Goal: Information Seeking & Learning: Compare options

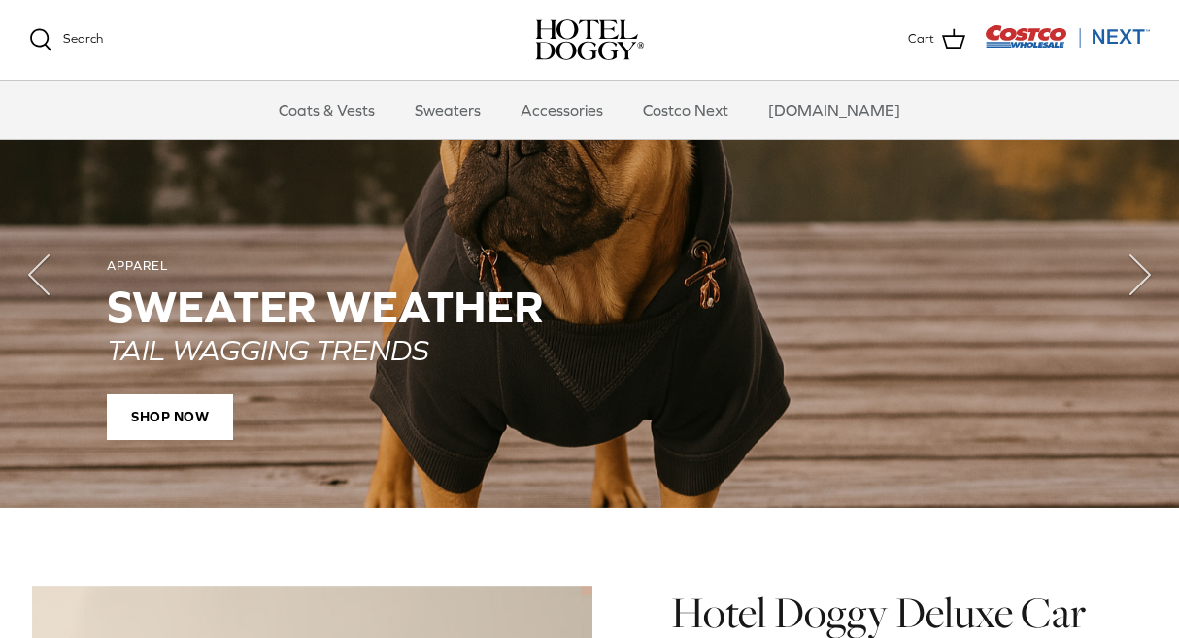
scroll to position [1548, 0]
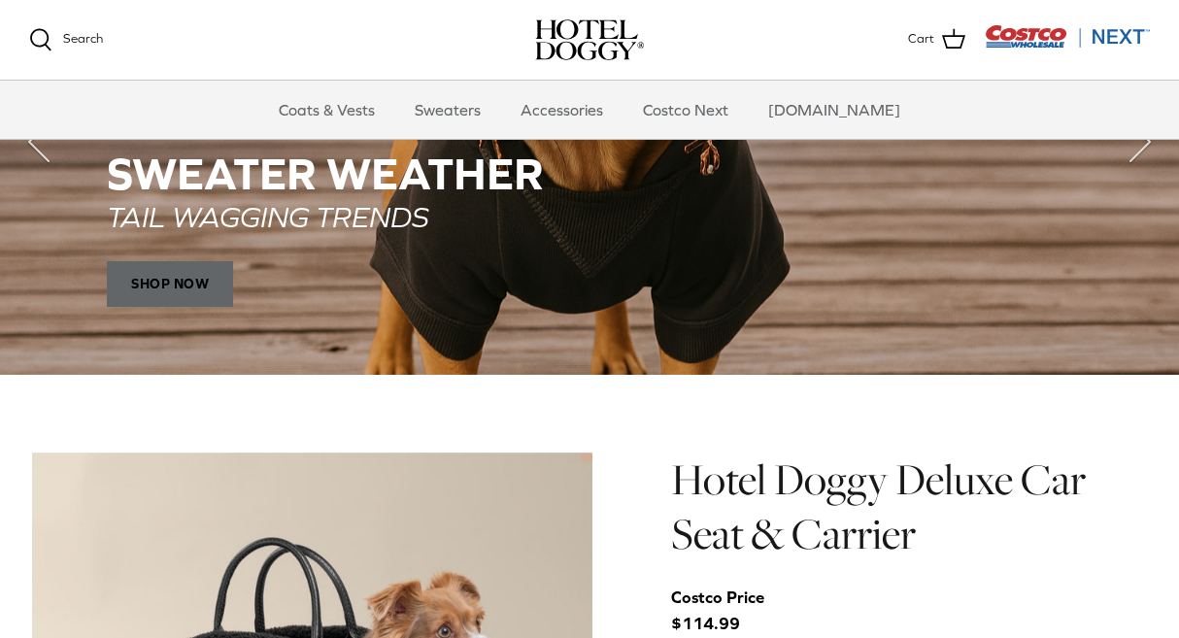
click at [190, 275] on span "SHOP NOW" at bounding box center [170, 283] width 126 height 47
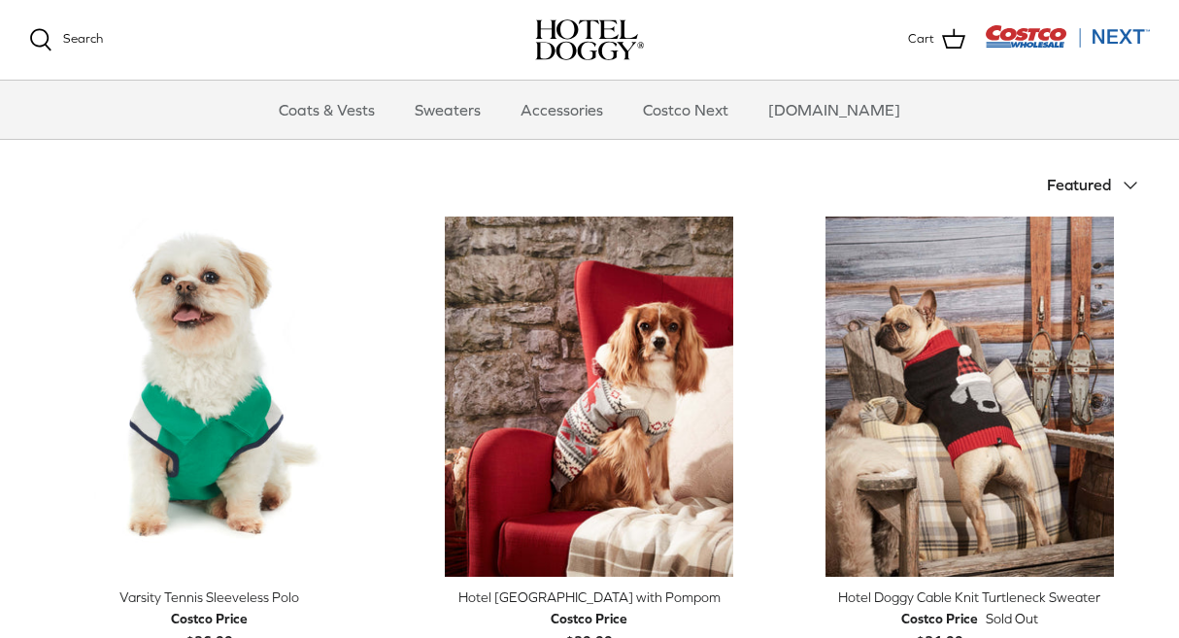
scroll to position [235, 0]
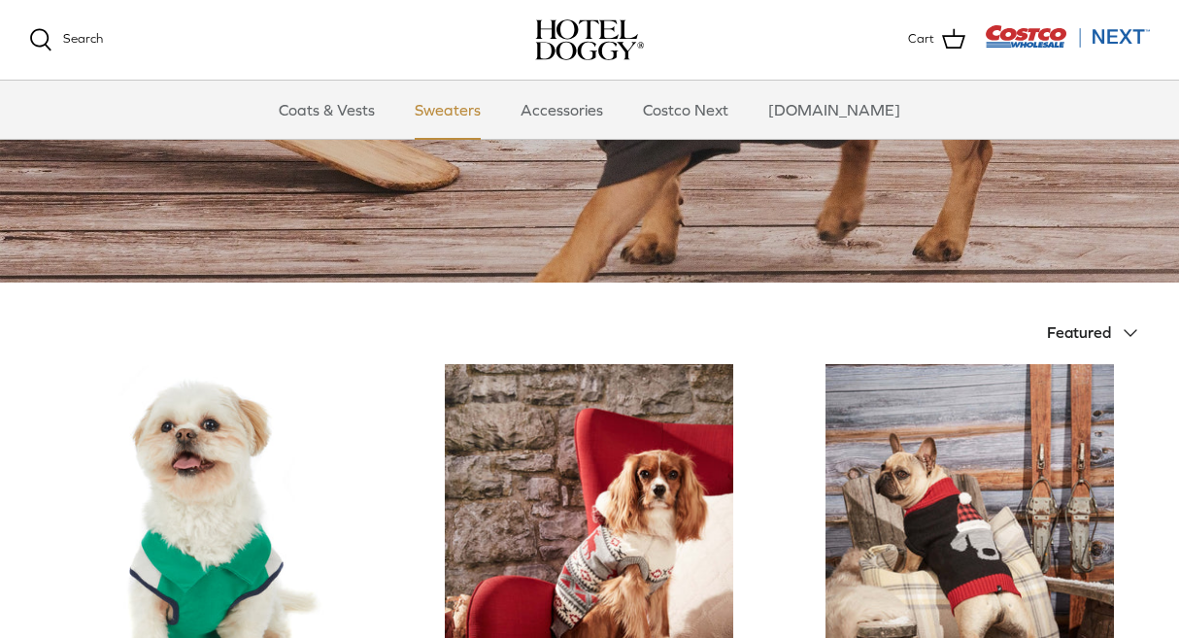
click at [491, 108] on link "Sweaters" at bounding box center [447, 110] width 101 height 58
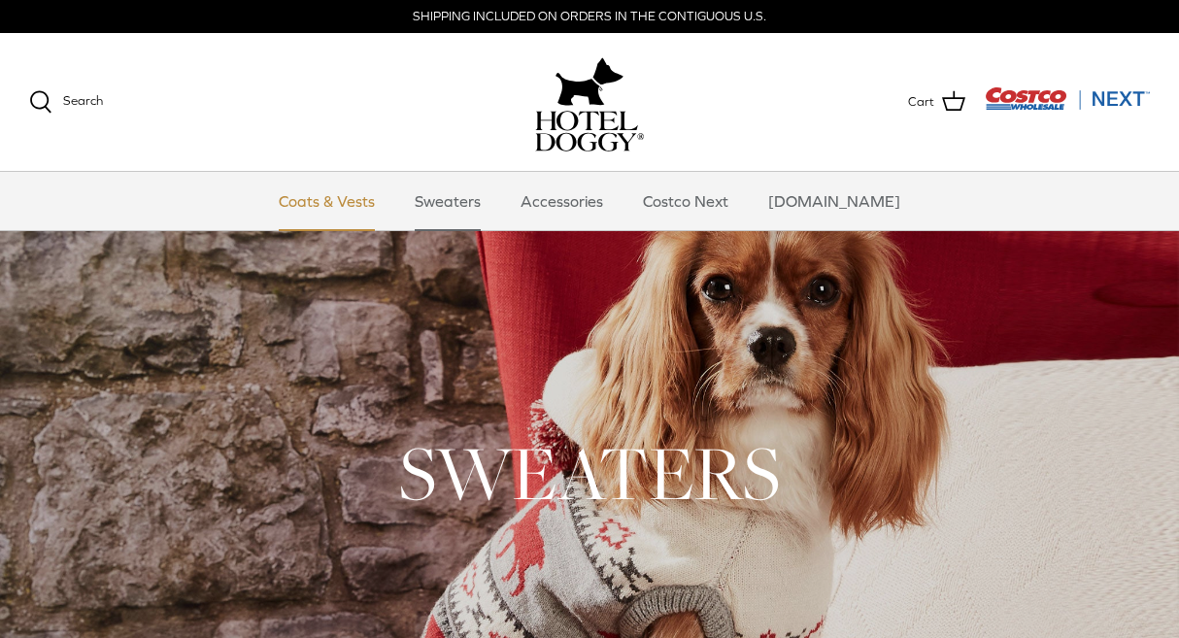
click at [383, 200] on link "Coats & Vests" at bounding box center [326, 201] width 131 height 58
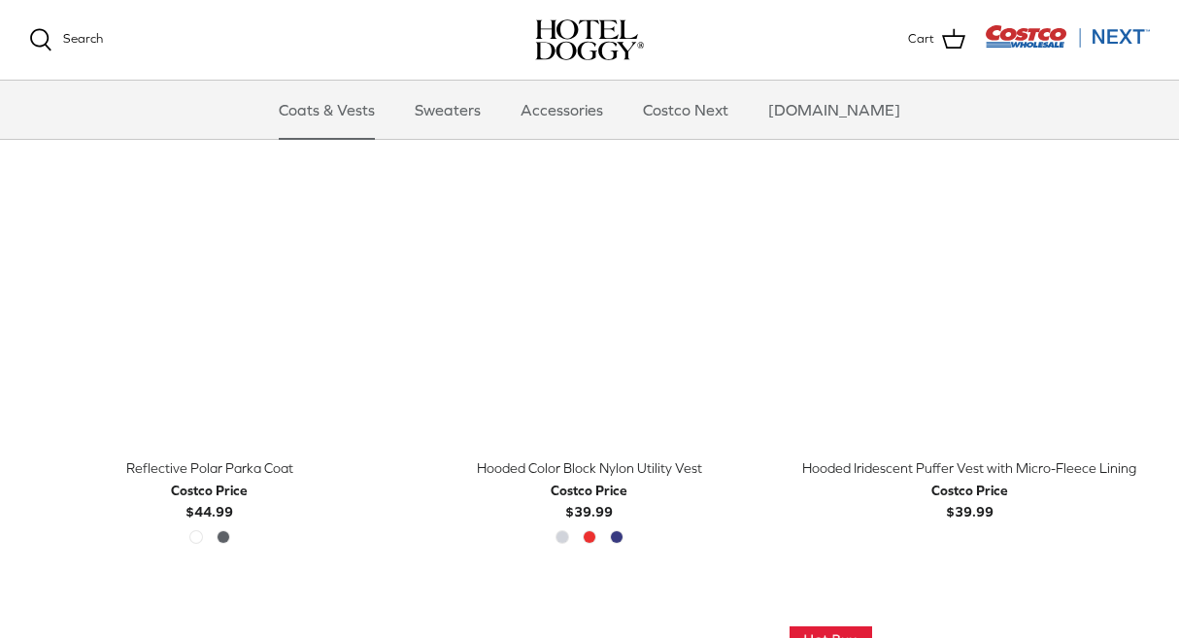
scroll to position [1511, 0]
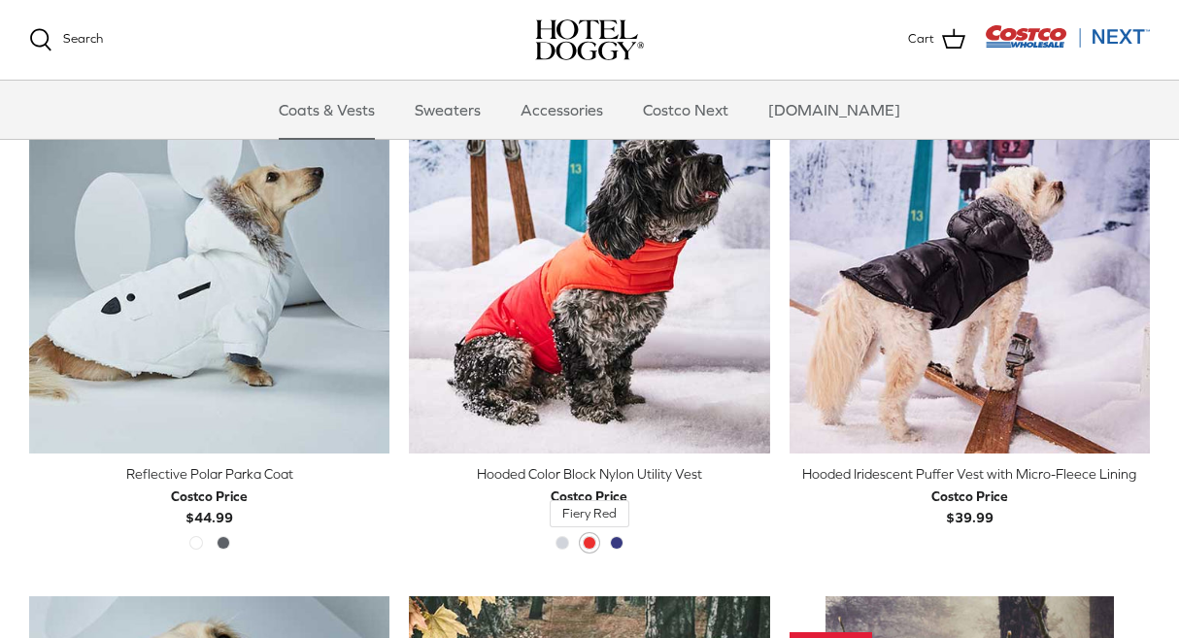
click at [593, 541] on span "Fiery Red" at bounding box center [590, 543] width 14 height 14
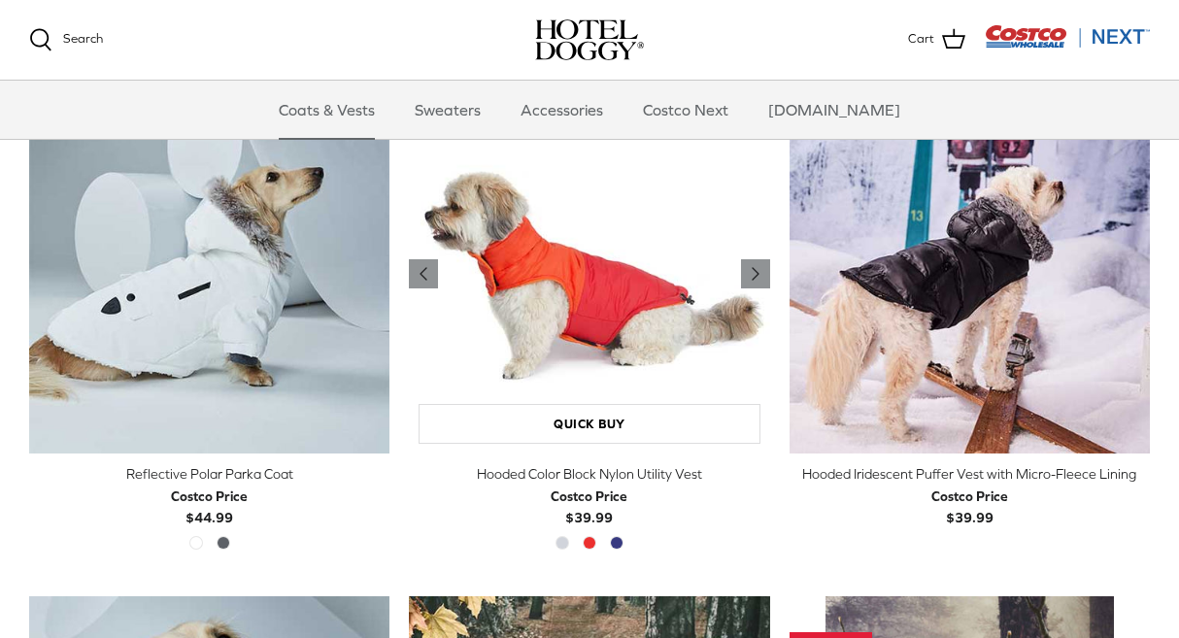
click at [576, 295] on img "Hooded Color Block Nylon Utility Vest" at bounding box center [589, 273] width 360 height 360
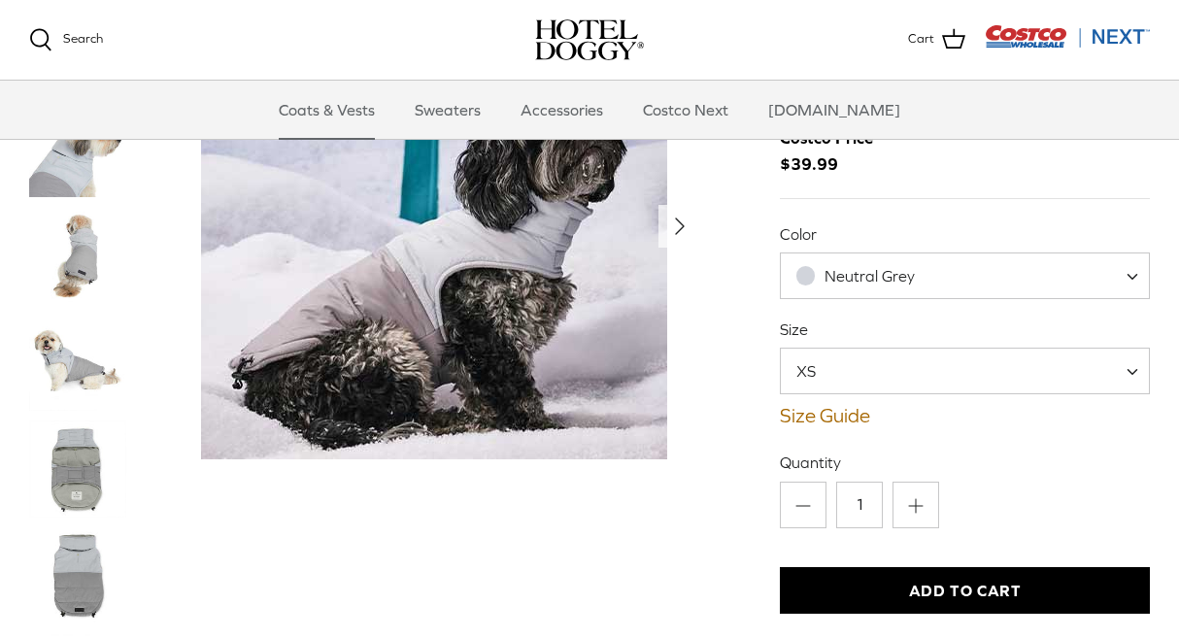
scroll to position [78, 0]
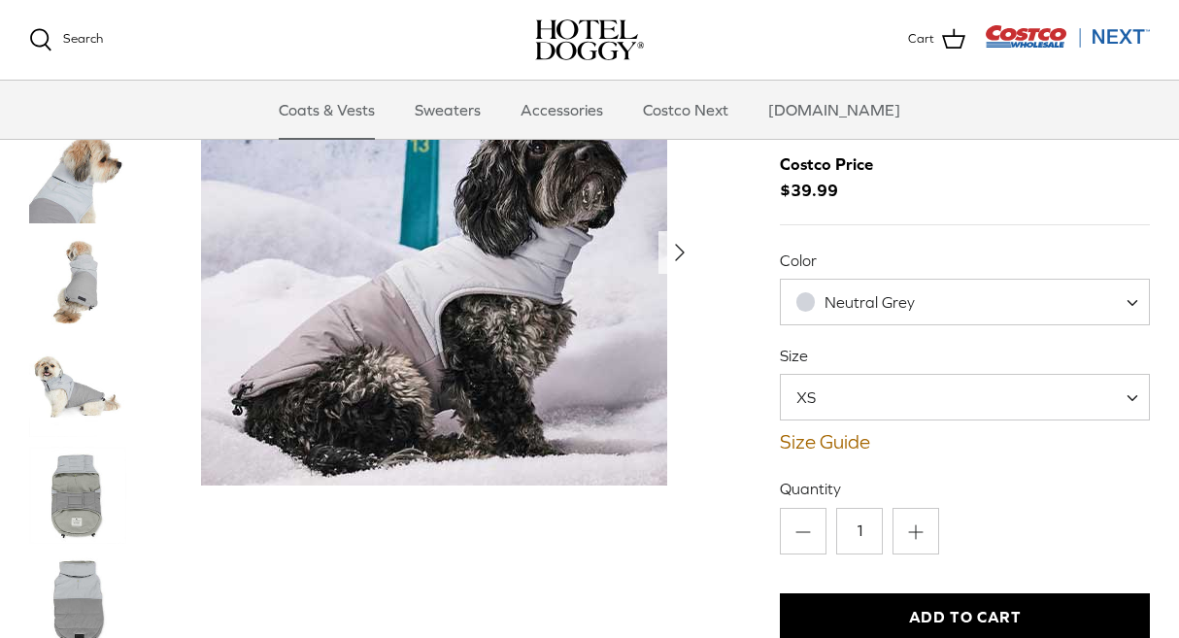
click at [84, 289] on img "Thumbnail Link" at bounding box center [77, 281] width 97 height 97
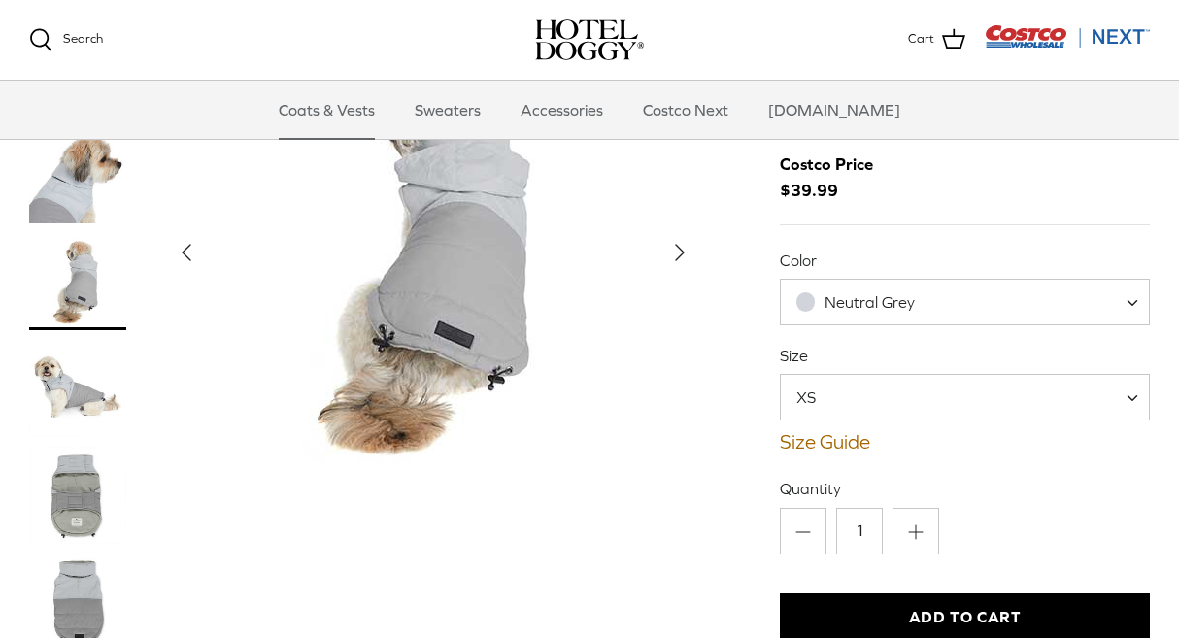
click at [856, 284] on span "Neutral Grey" at bounding box center [965, 302] width 370 height 47
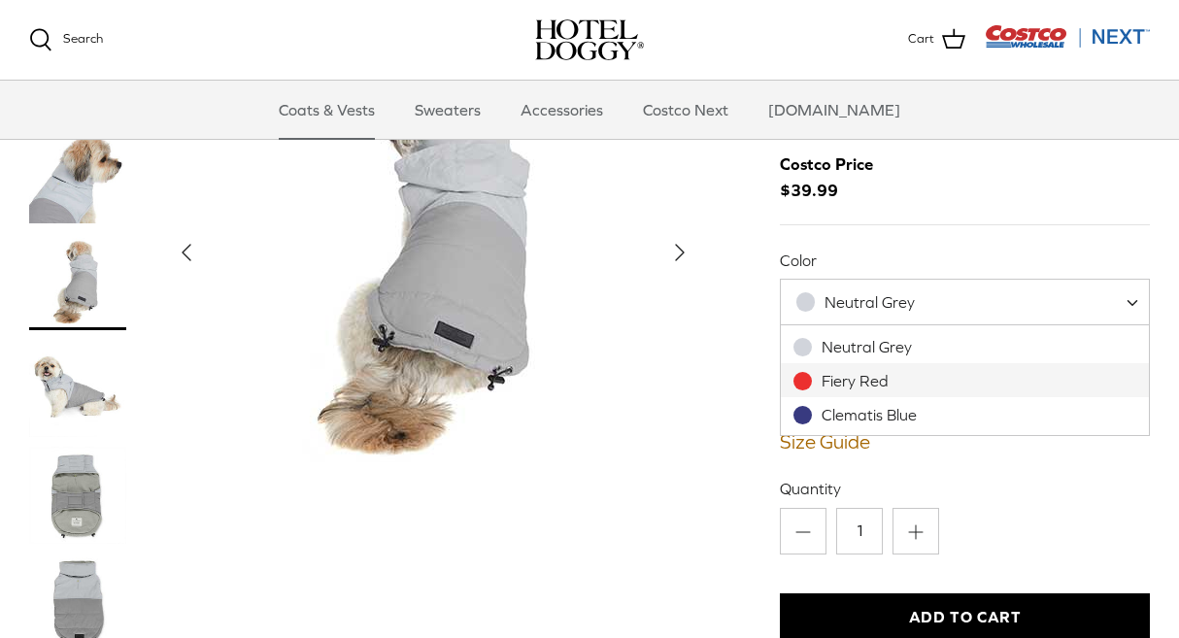
select select "Fiery Red"
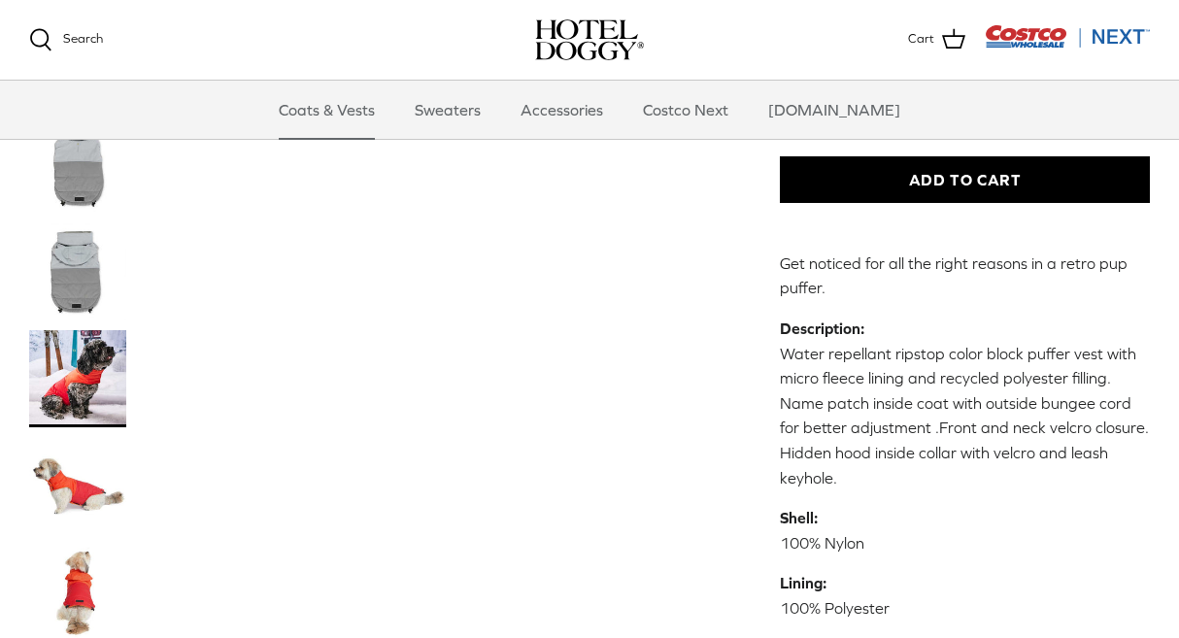
scroll to position [620, 0]
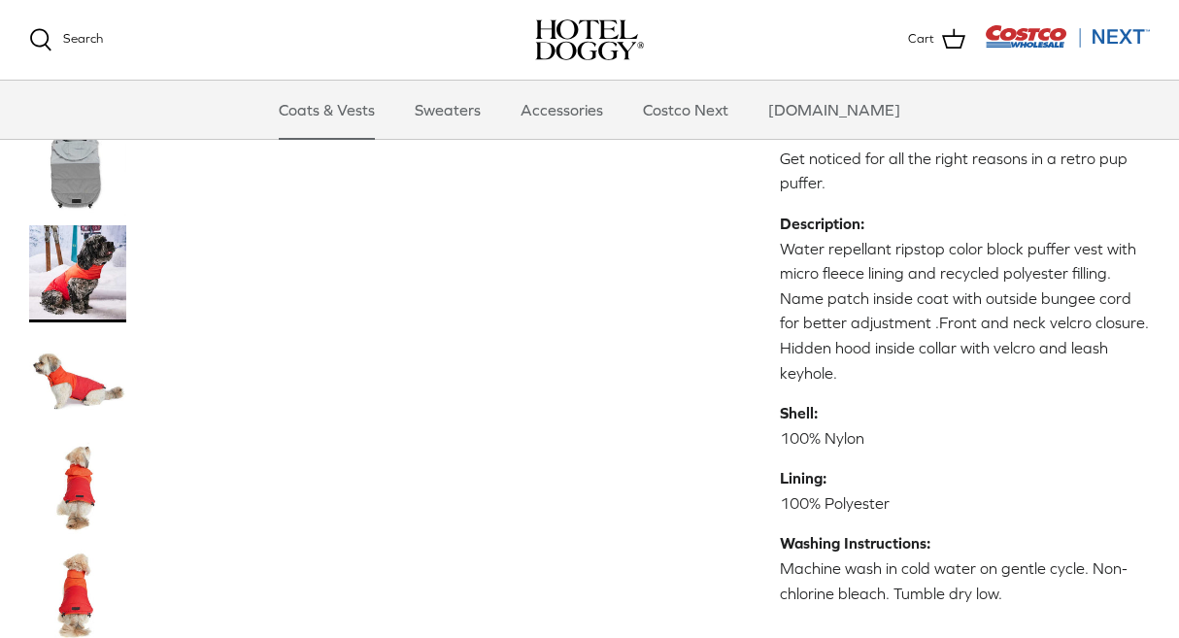
click at [92, 278] on img "Thumbnail Link" at bounding box center [77, 273] width 97 height 97
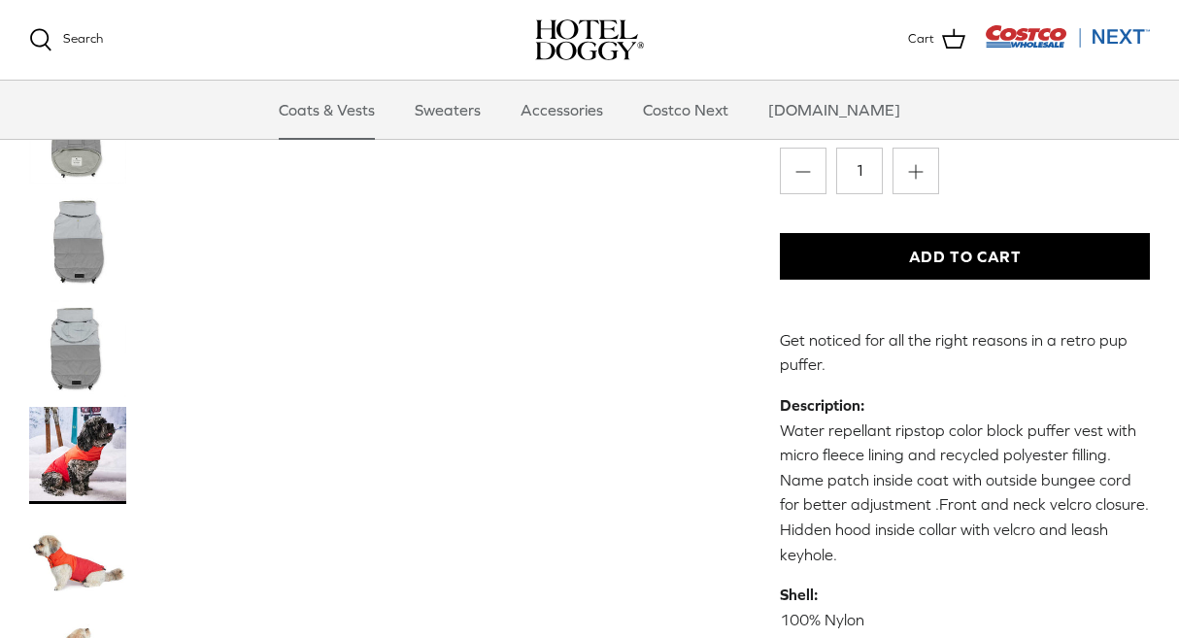
scroll to position [671, 0]
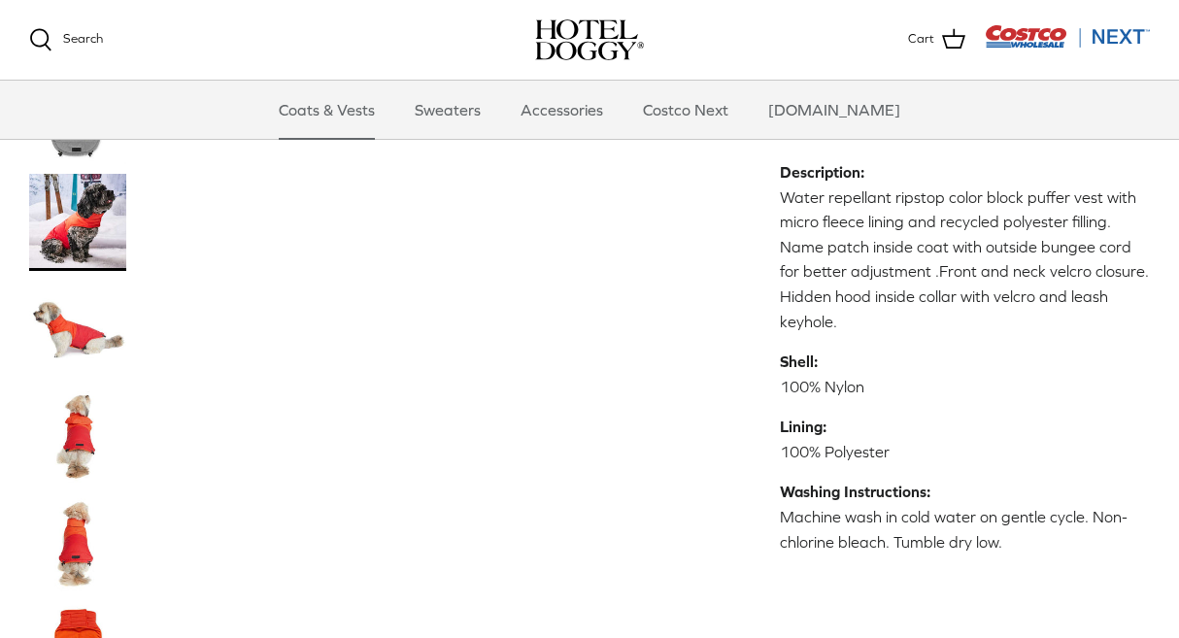
click at [77, 425] on img "Thumbnail Link" at bounding box center [77, 436] width 97 height 97
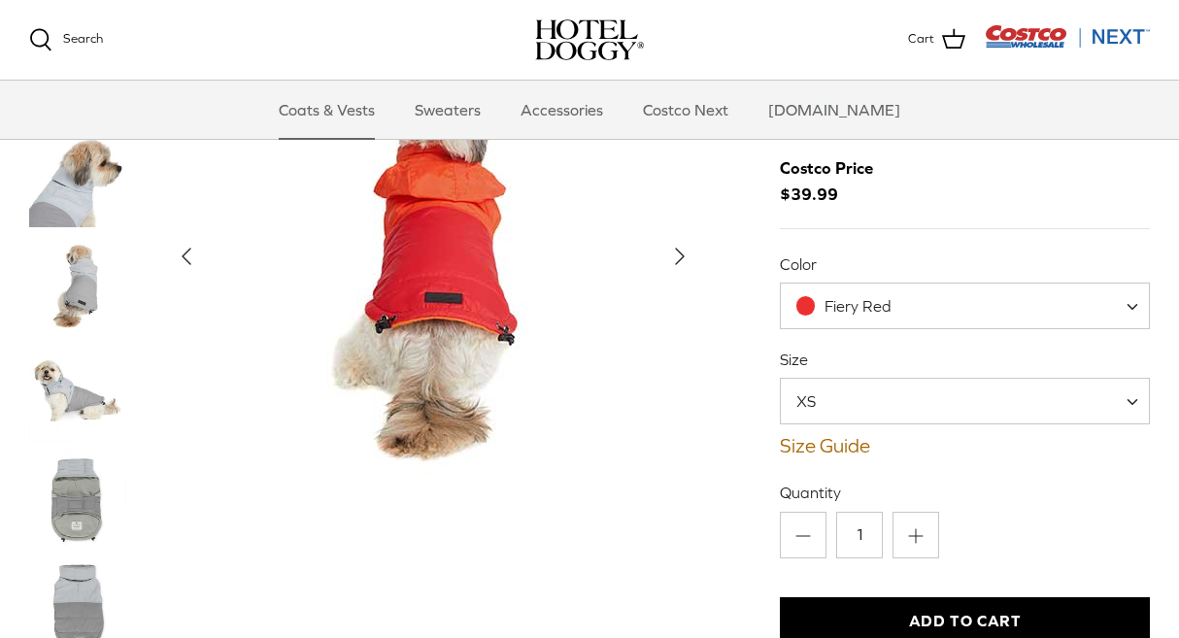
scroll to position [62, 0]
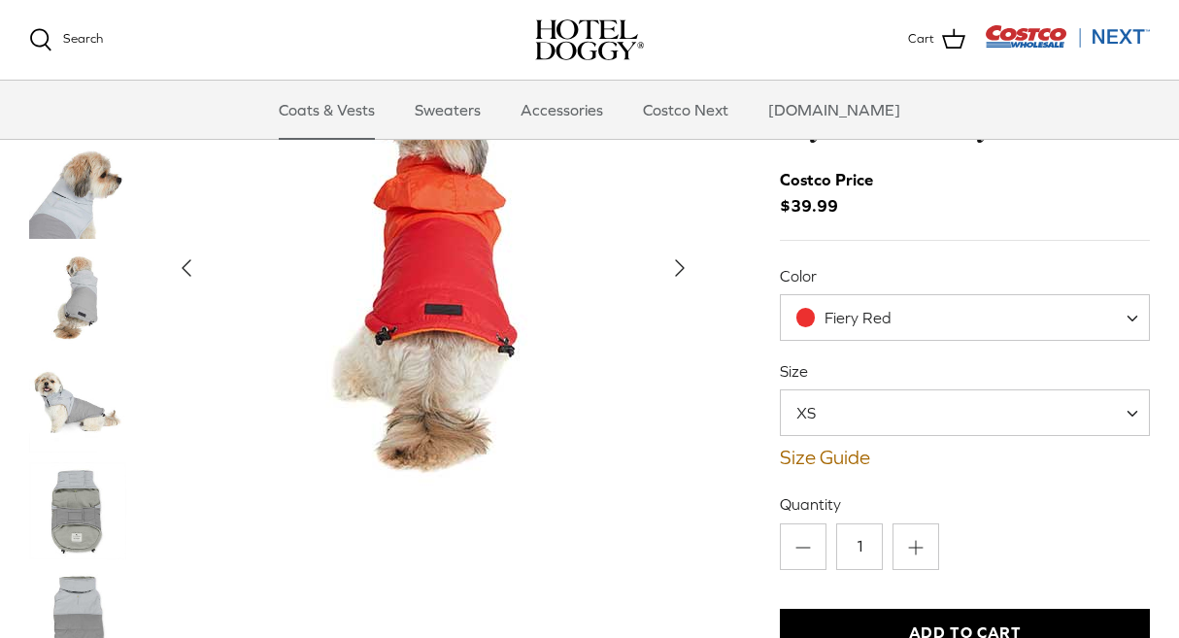
click at [441, 269] on img "Show Gallery" at bounding box center [434, 268] width 466 height 466
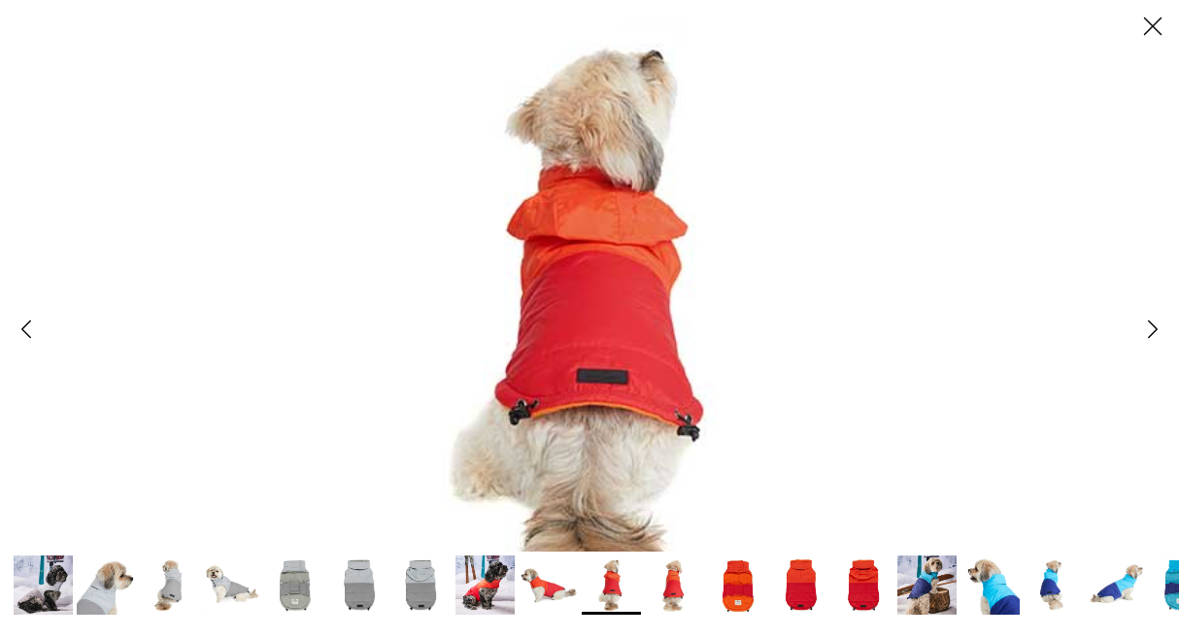
click at [937, 591] on img at bounding box center [926, 585] width 59 height 59
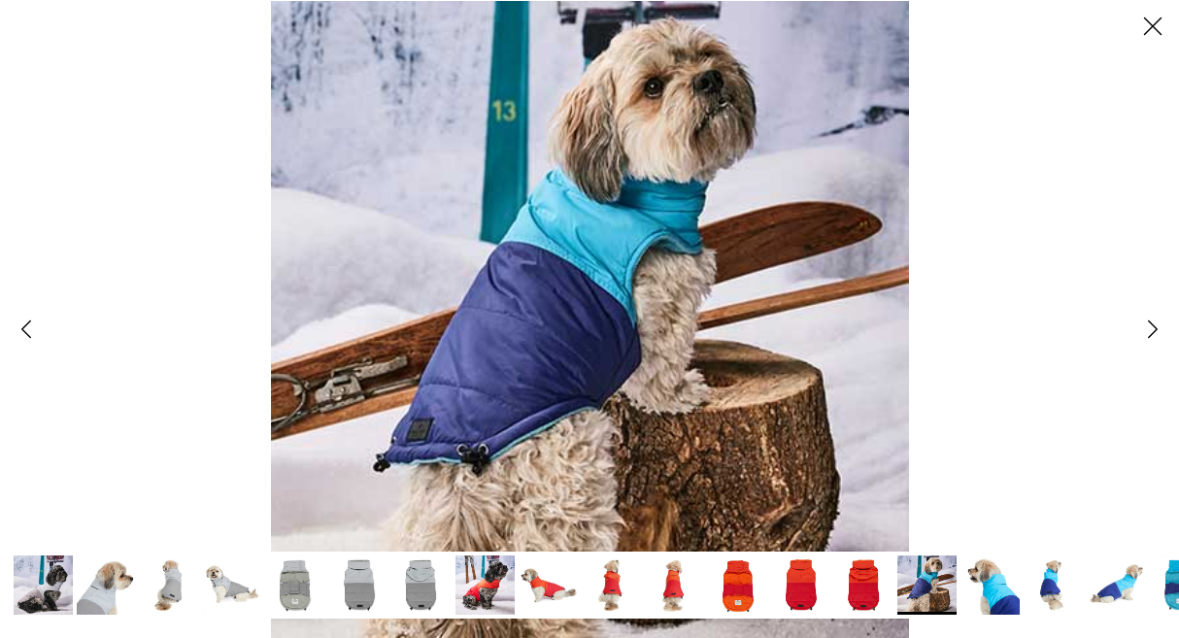
click at [1149, 26] on icon "Close" at bounding box center [1152, 26] width 33 height 33
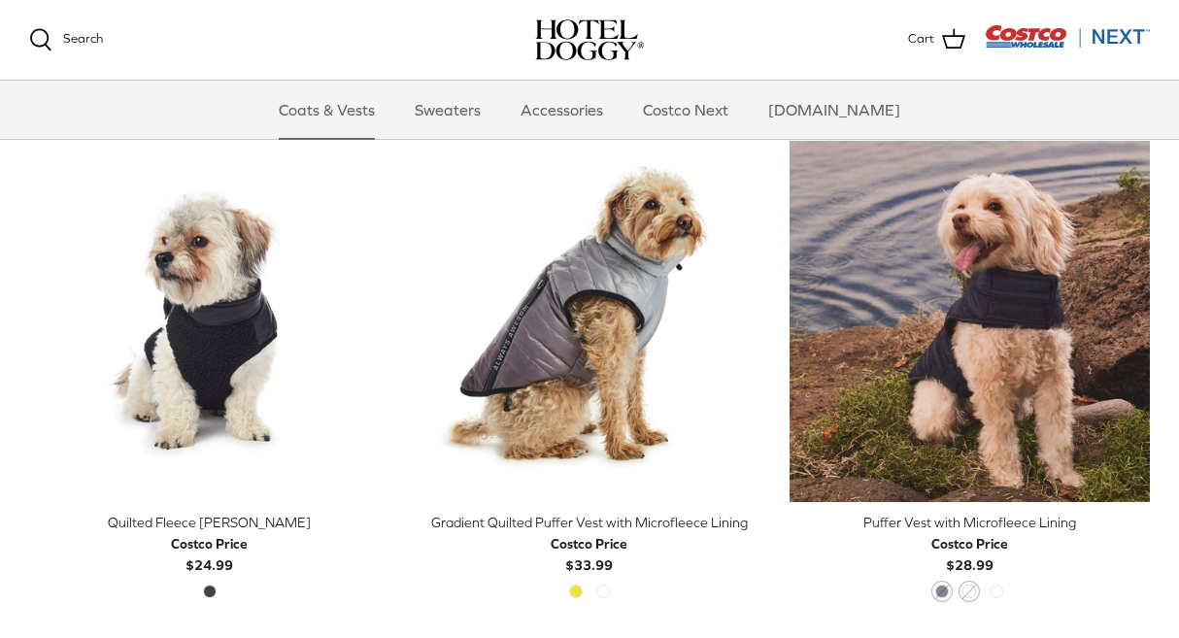
scroll to position [2502, 0]
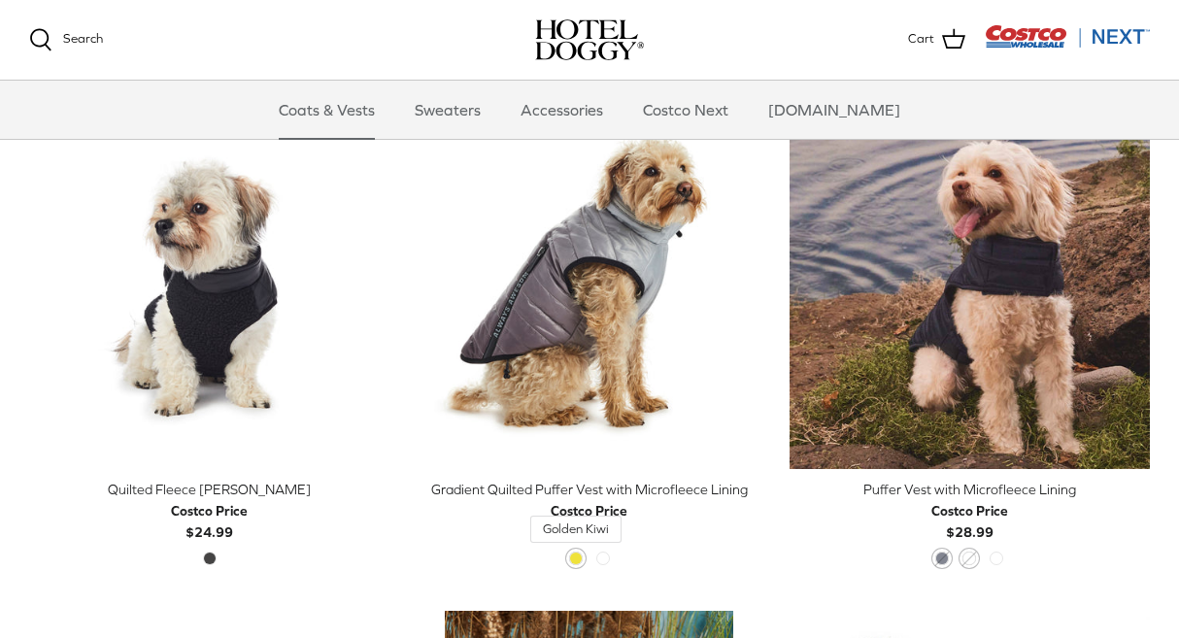
click at [573, 556] on span "Golden Kiwi" at bounding box center [576, 559] width 14 height 14
click at [574, 559] on span "Golden Kiwi" at bounding box center [576, 559] width 14 height 14
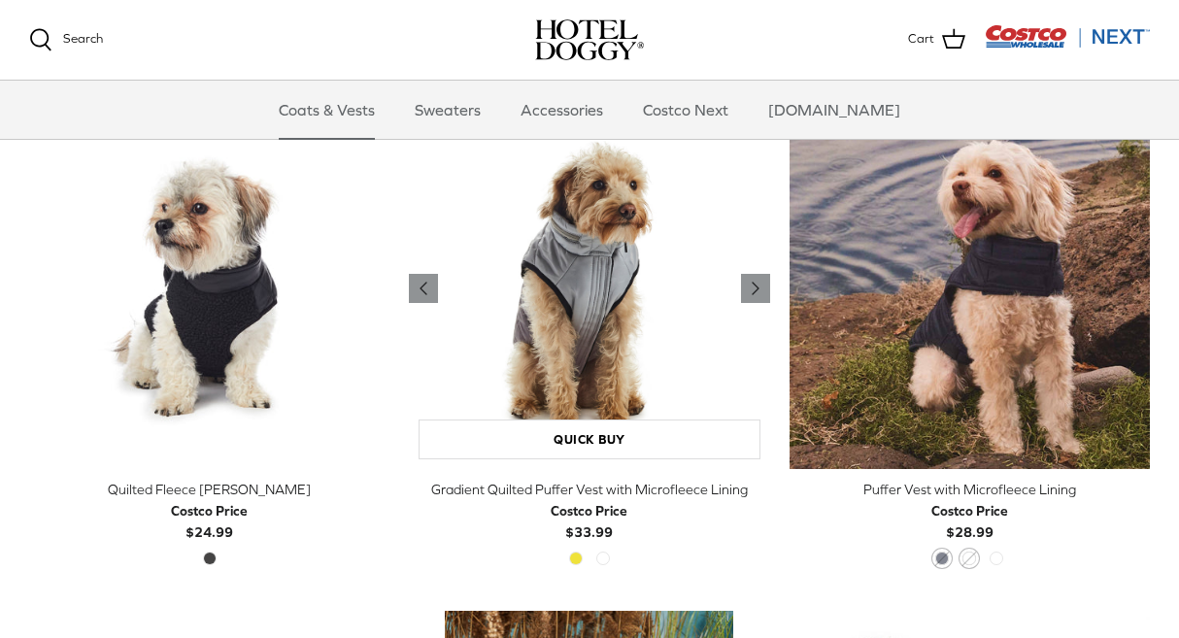
click at [586, 255] on img "Gradient Quilted Puffer Vest with Microfleece Lining" at bounding box center [589, 288] width 360 height 360
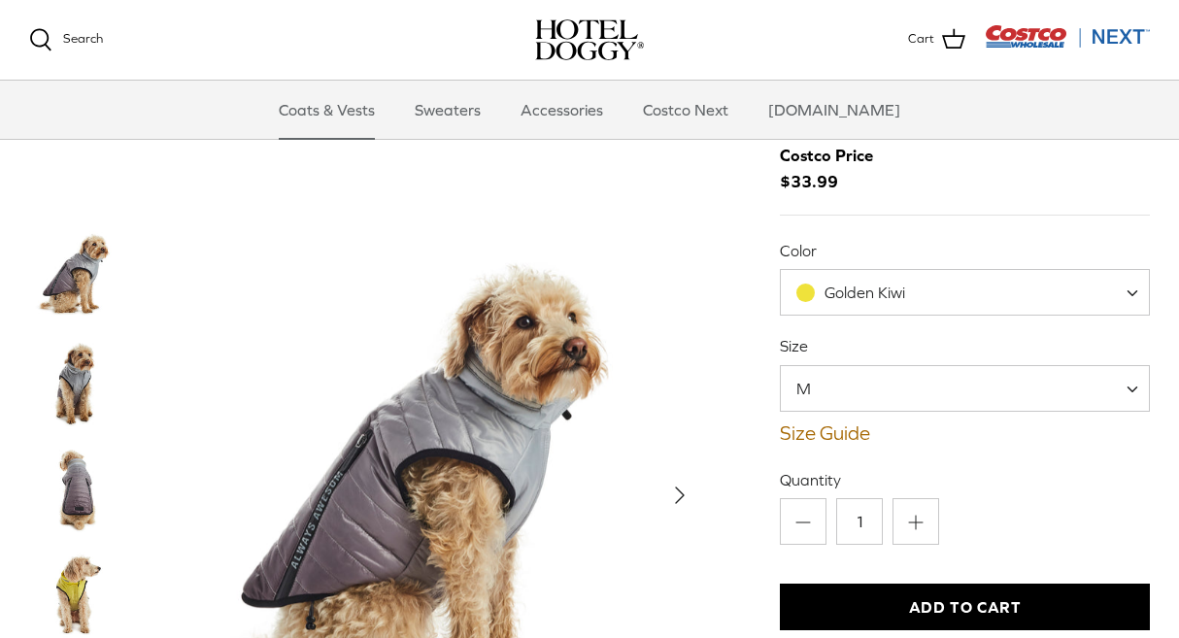
scroll to position [144, 0]
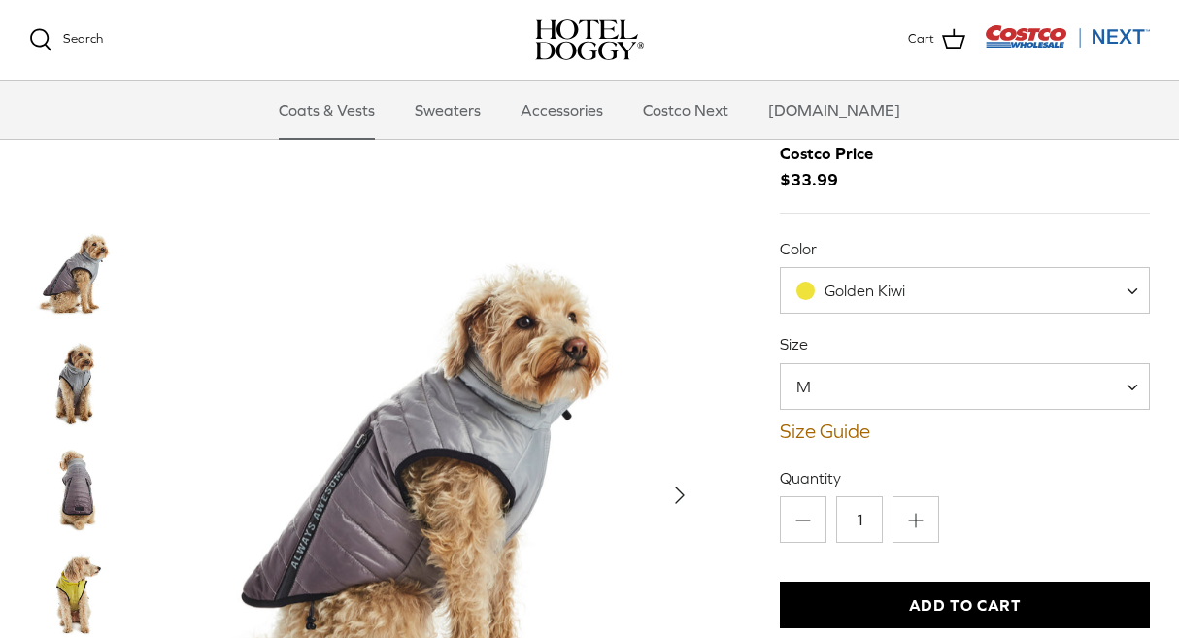
click at [78, 382] on img "Thumbnail Link" at bounding box center [77, 382] width 97 height 97
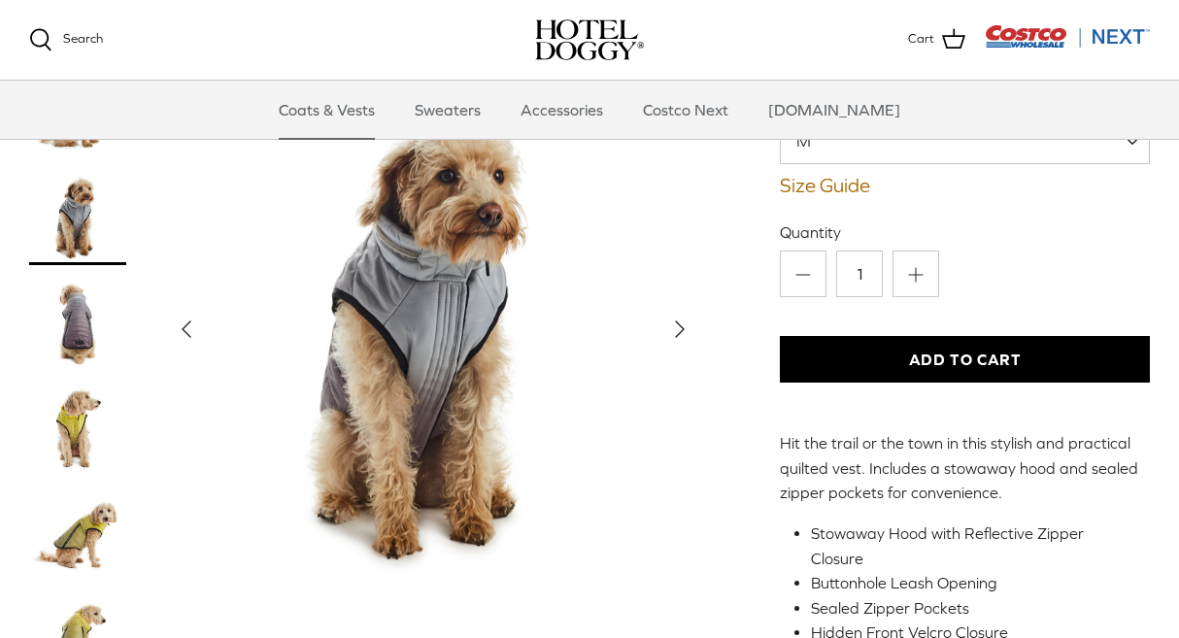
scroll to position [442, 0]
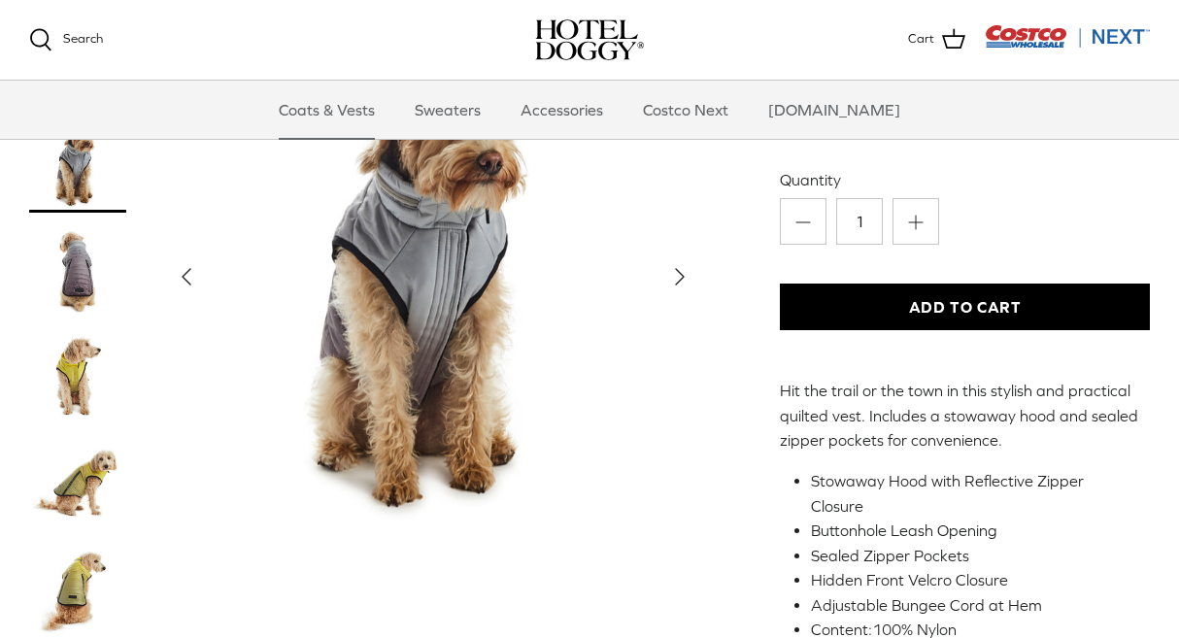
click at [68, 354] on img "Thumbnail Link" at bounding box center [77, 377] width 97 height 97
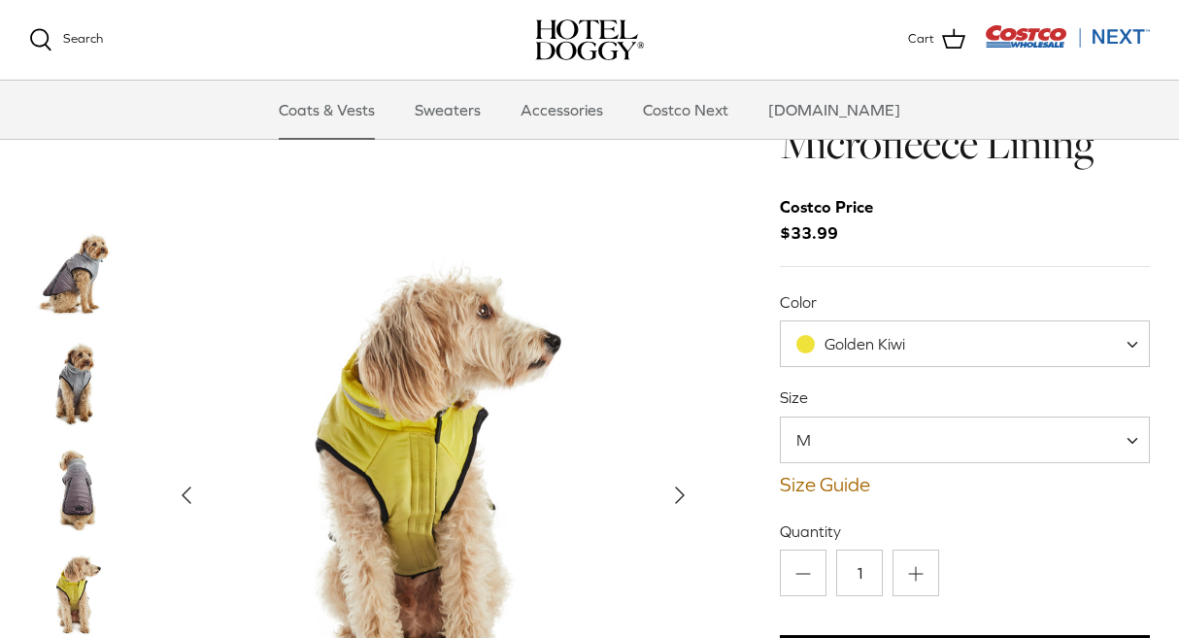
scroll to position [80, 0]
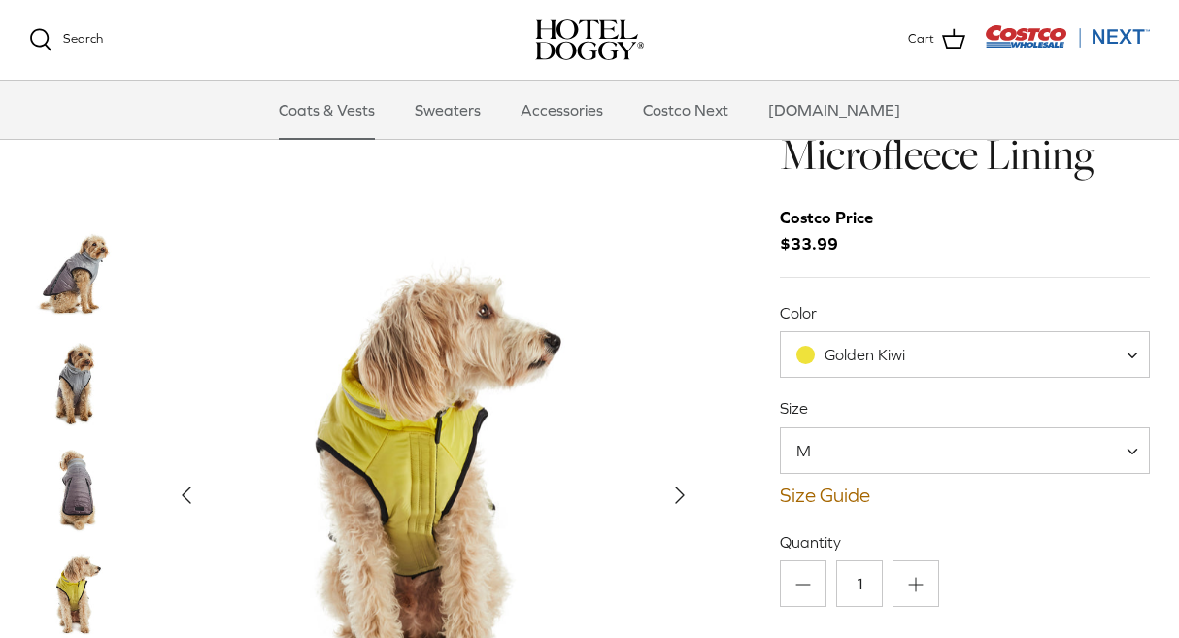
click at [72, 288] on img "Thumbnail Link" at bounding box center [77, 275] width 97 height 97
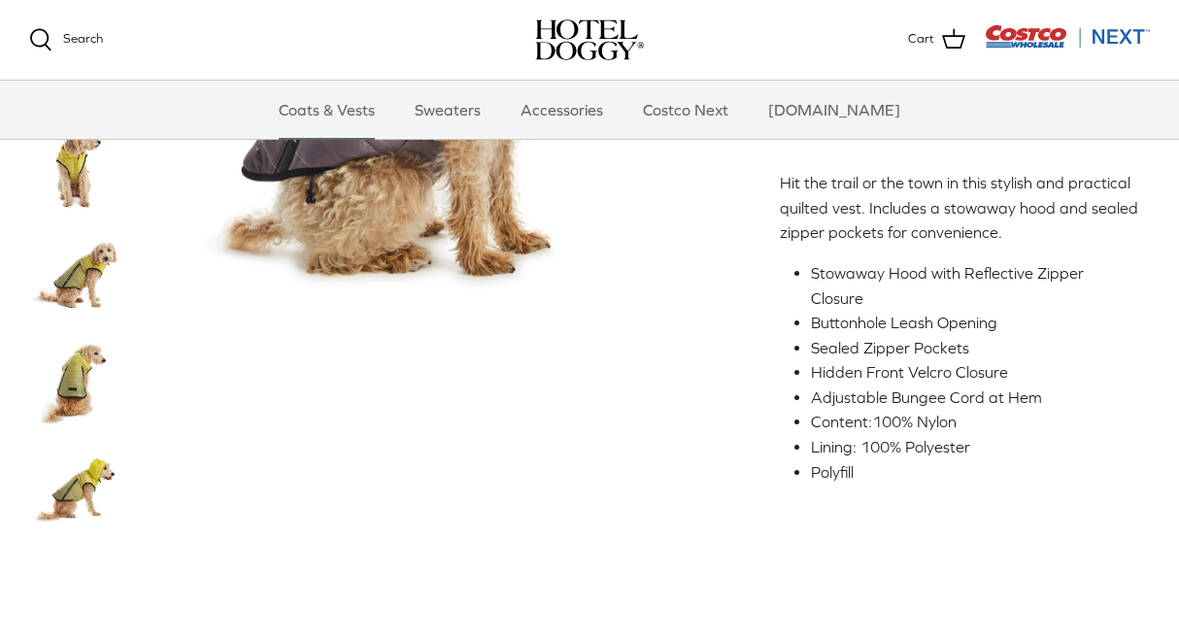
scroll to position [738, 0]
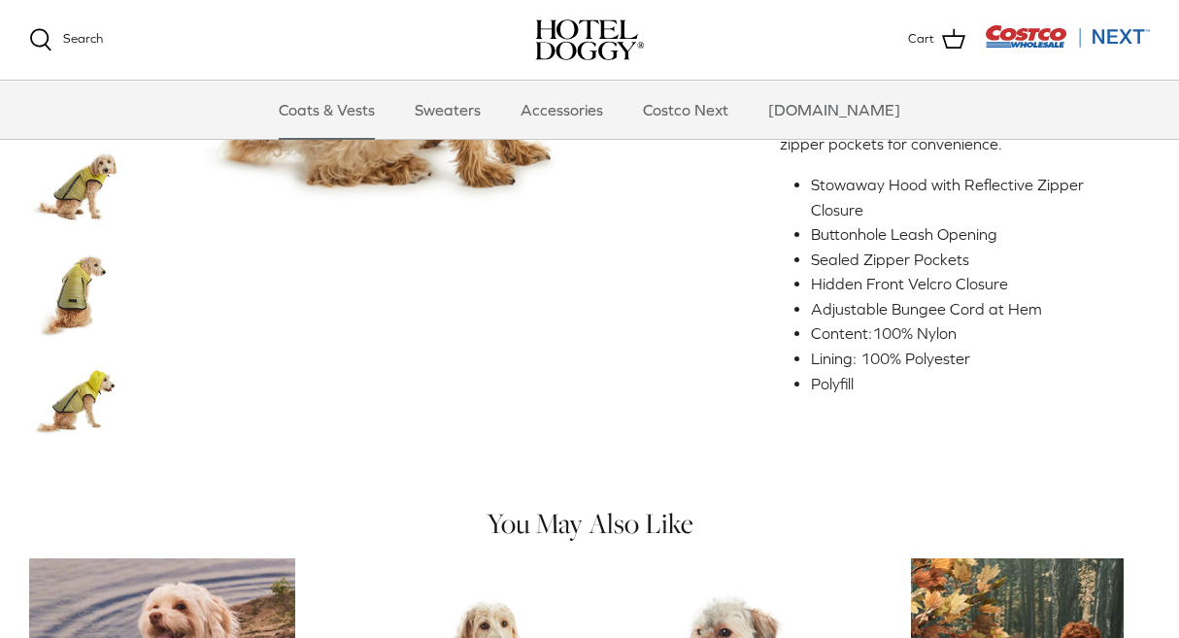
click at [61, 262] on img "Thumbnail Link" at bounding box center [77, 295] width 97 height 97
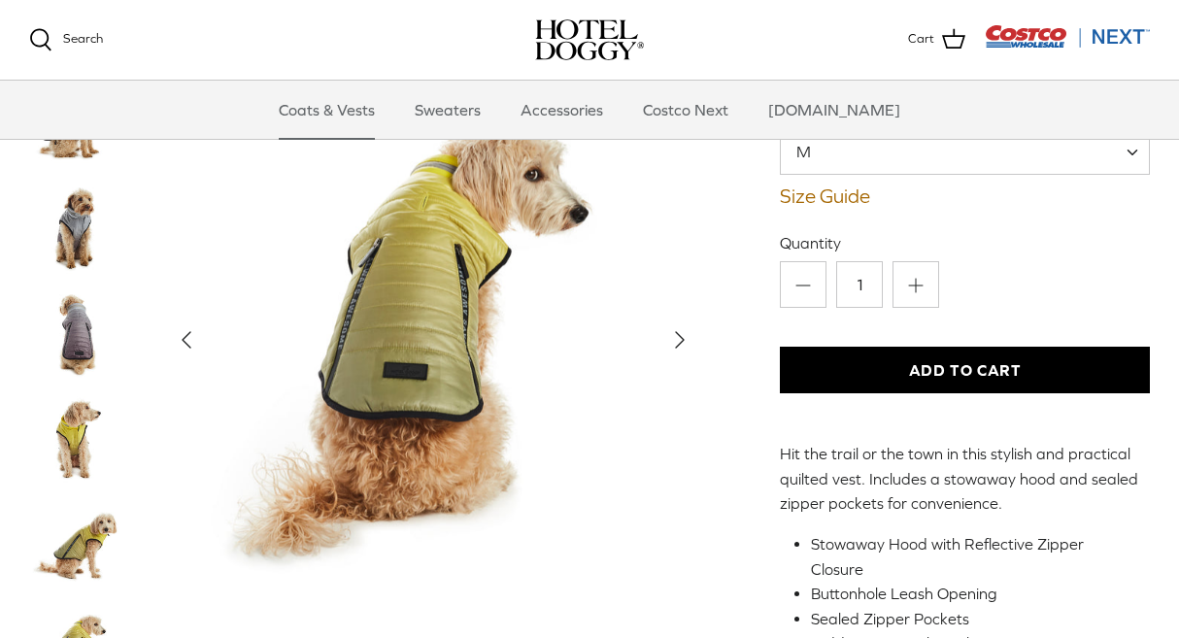
scroll to position [206, 0]
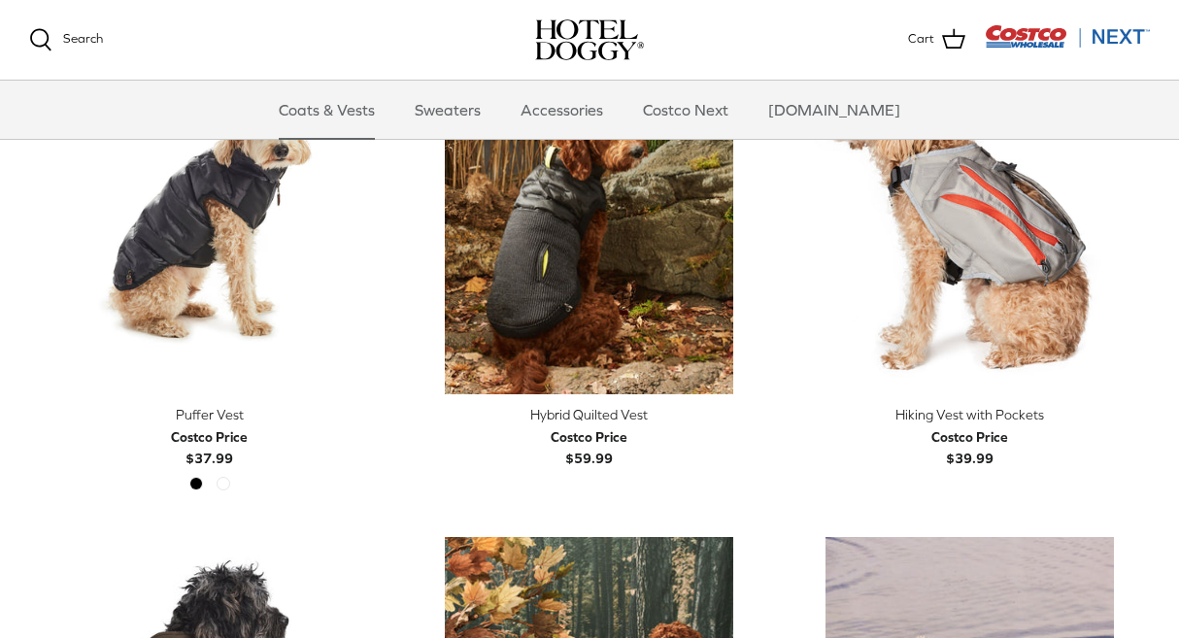
scroll to position [3031, 0]
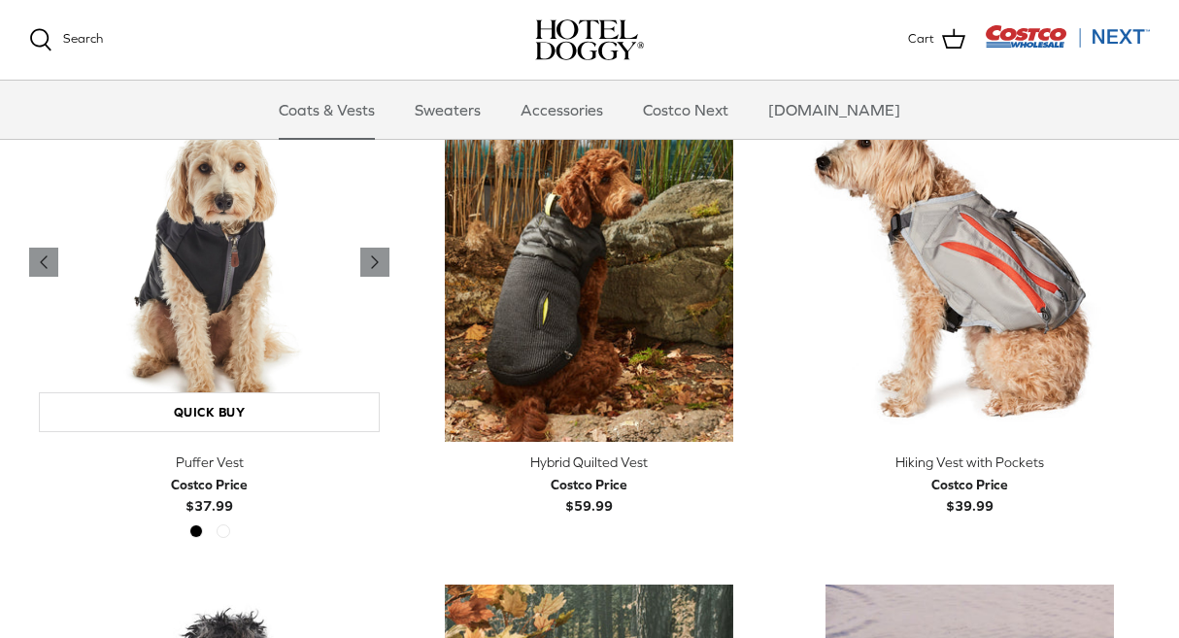
click at [211, 314] on img "Puffer Vest" at bounding box center [209, 262] width 360 height 360
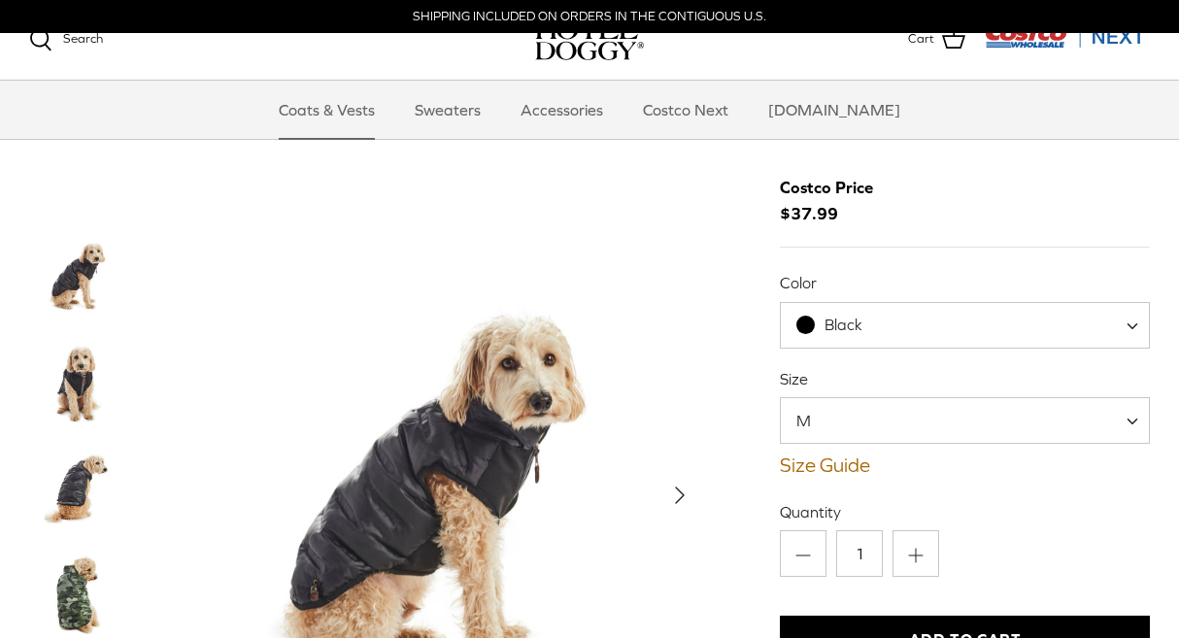
scroll to position [156, 0]
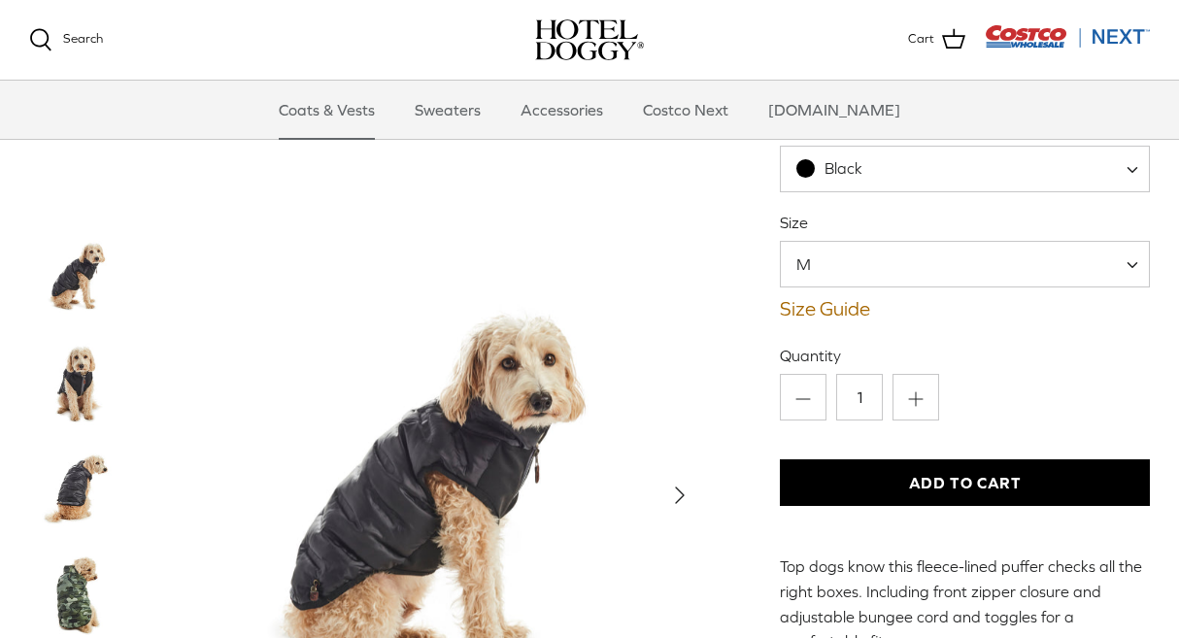
click at [80, 387] on img "Thumbnail Link" at bounding box center [77, 382] width 97 height 97
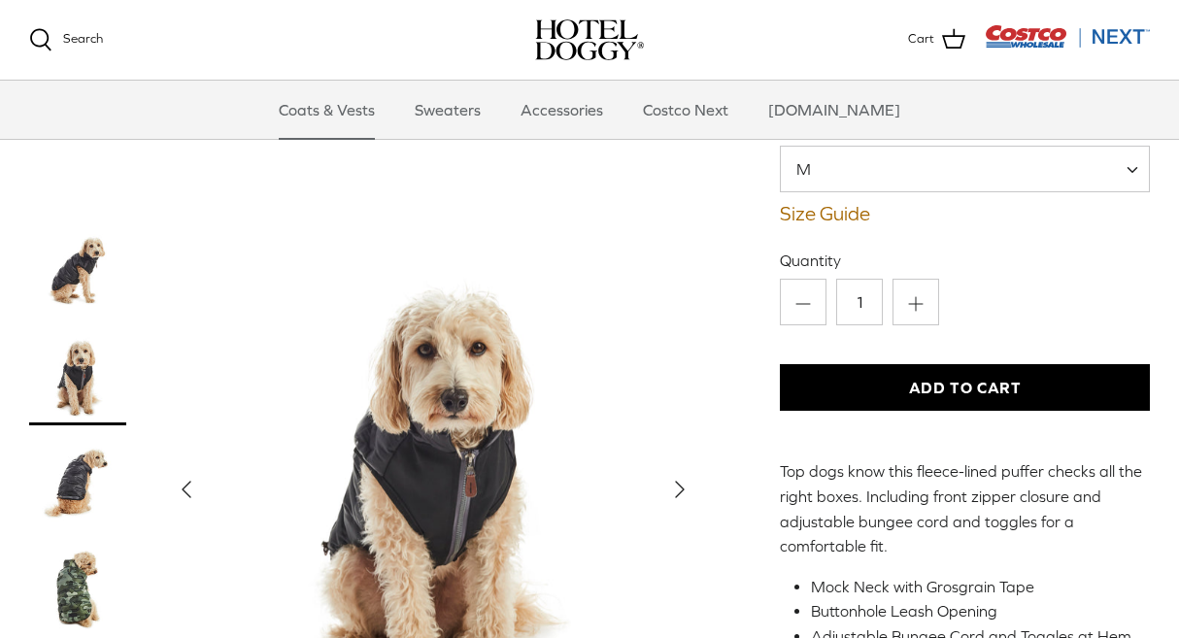
scroll to position [385, 0]
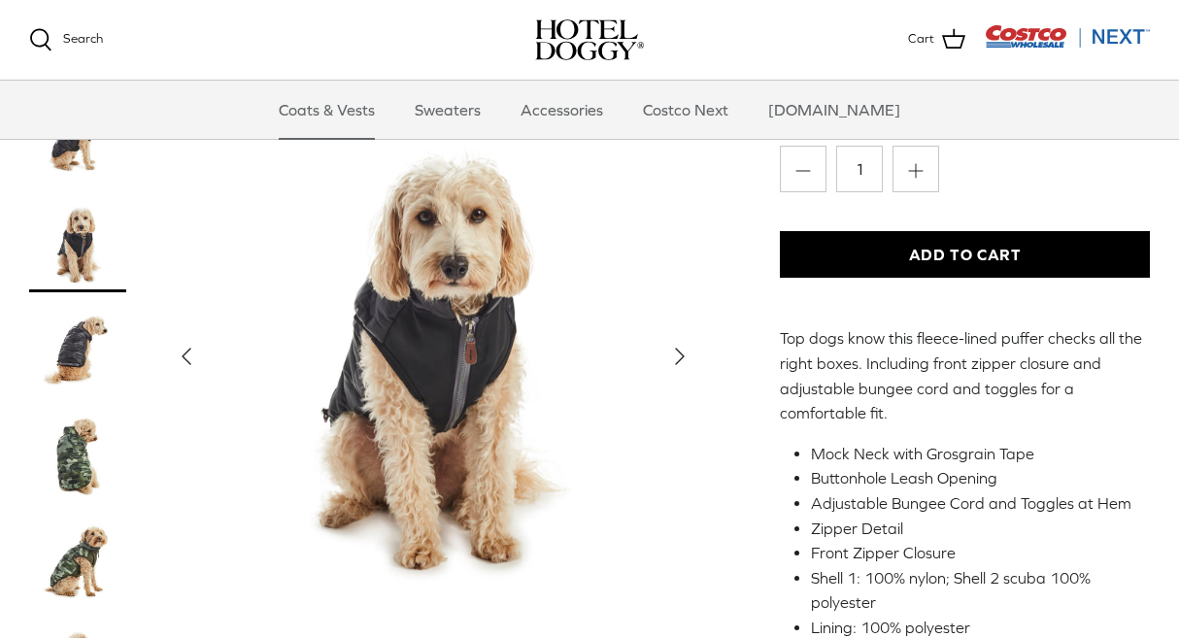
click at [82, 316] on img "Thumbnail Link" at bounding box center [77, 350] width 97 height 97
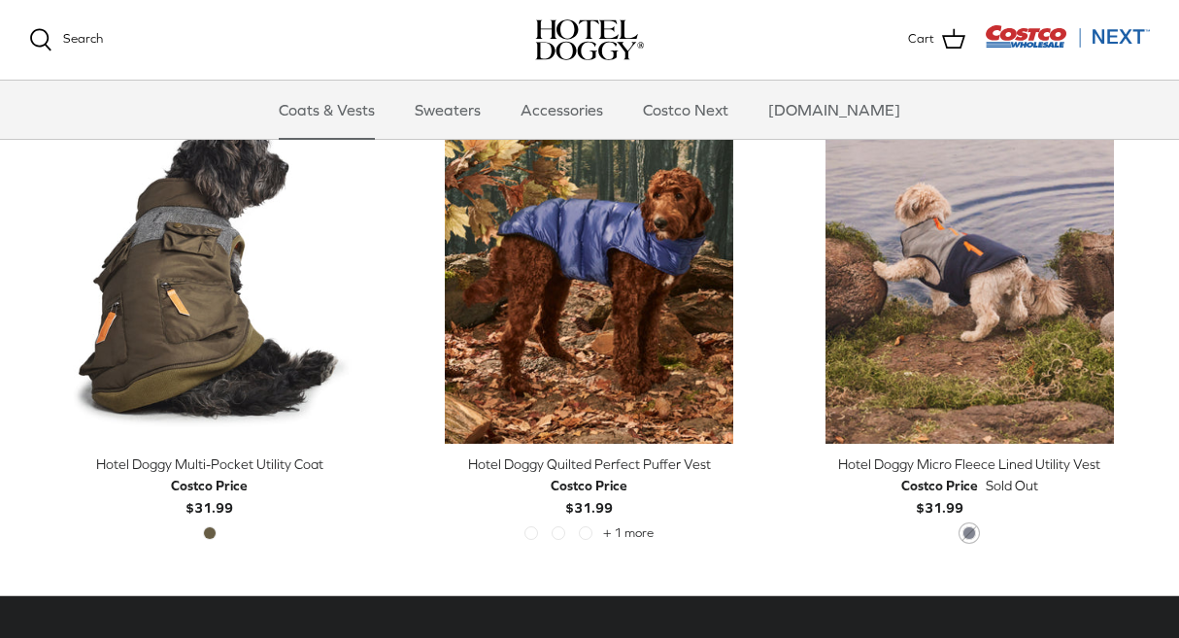
scroll to position [3499, 0]
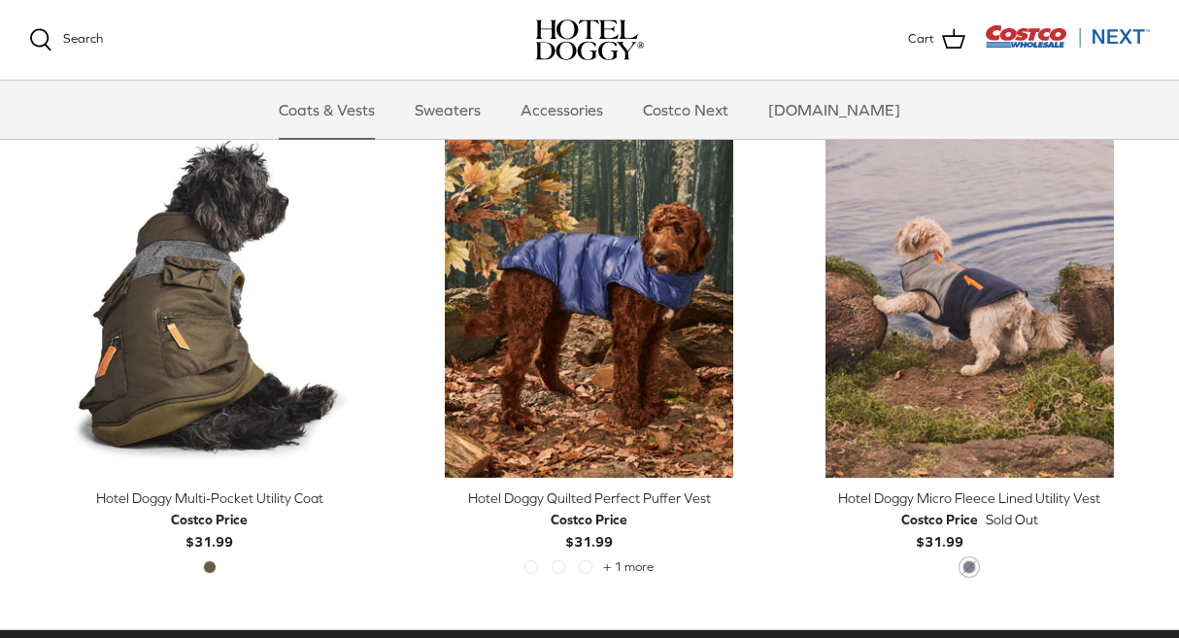
click at [586, 34] on img at bounding box center [589, 39] width 109 height 41
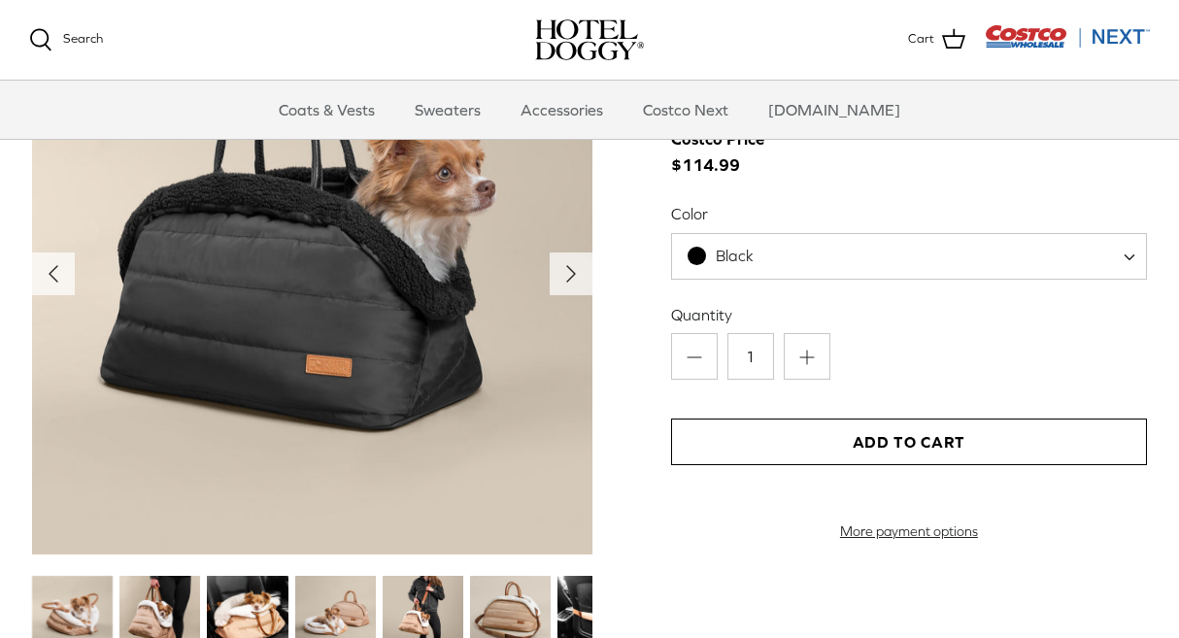
scroll to position [2221, 0]
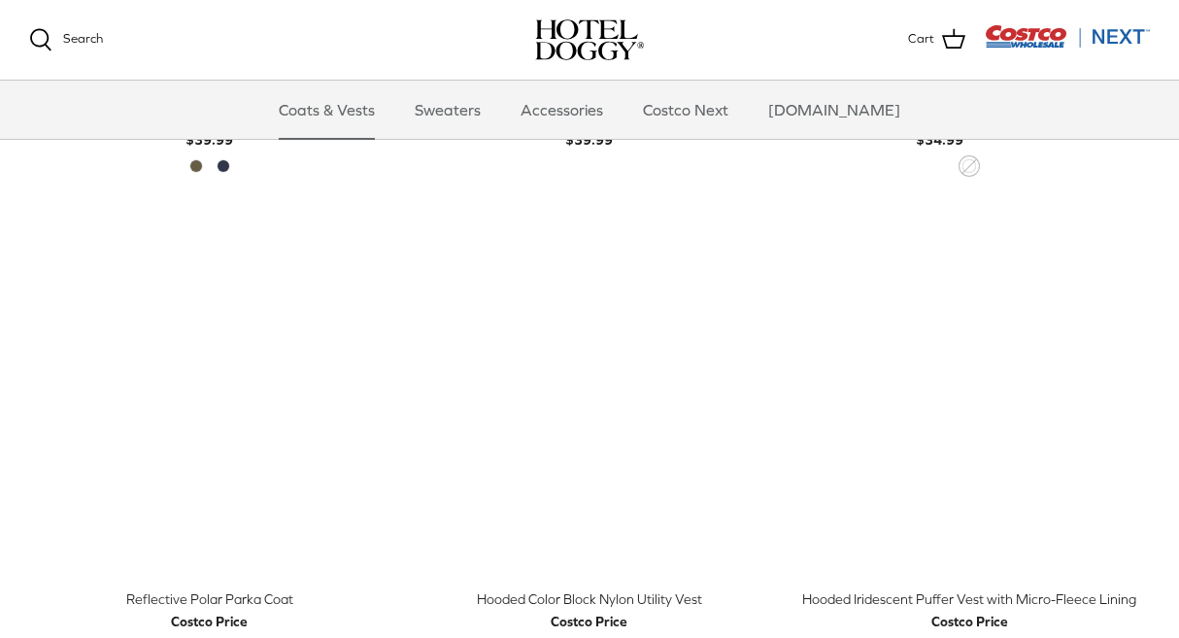
scroll to position [1483, 0]
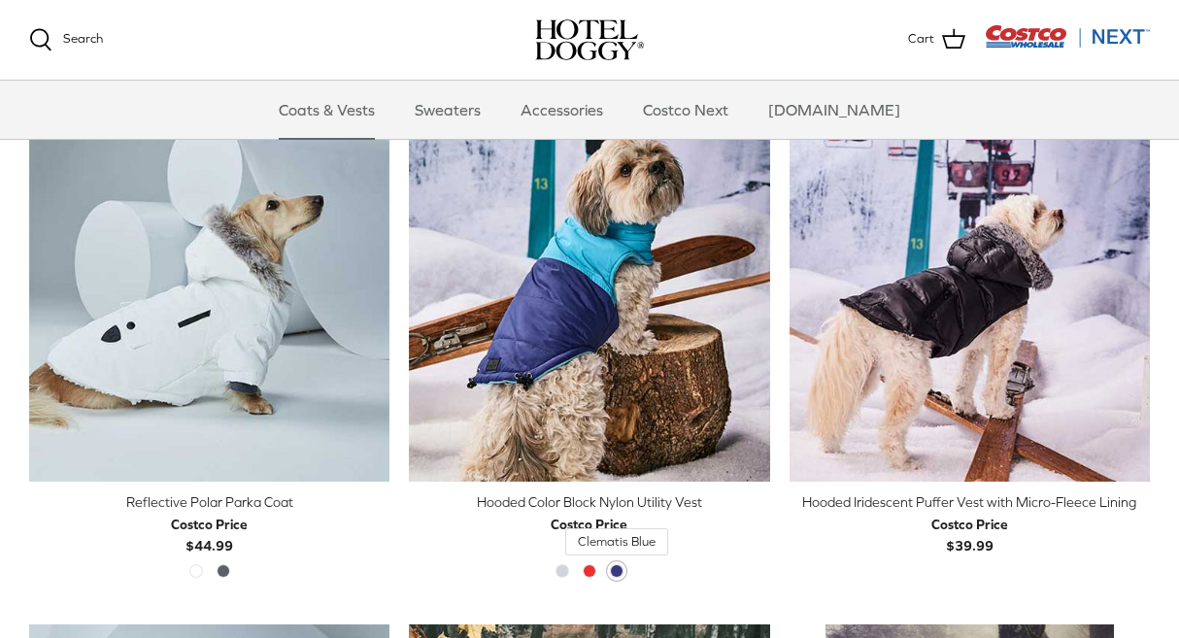
click at [618, 569] on span "Clematis Blue" at bounding box center [617, 571] width 14 height 14
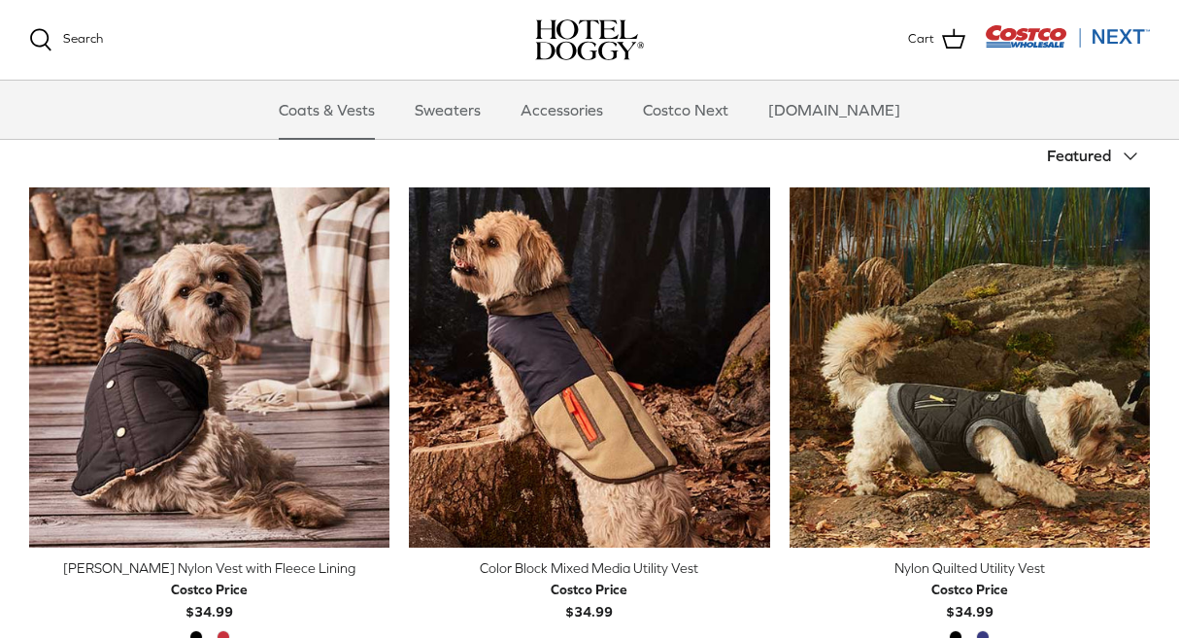
scroll to position [0, 0]
